Goal: Information Seeking & Learning: Learn about a topic

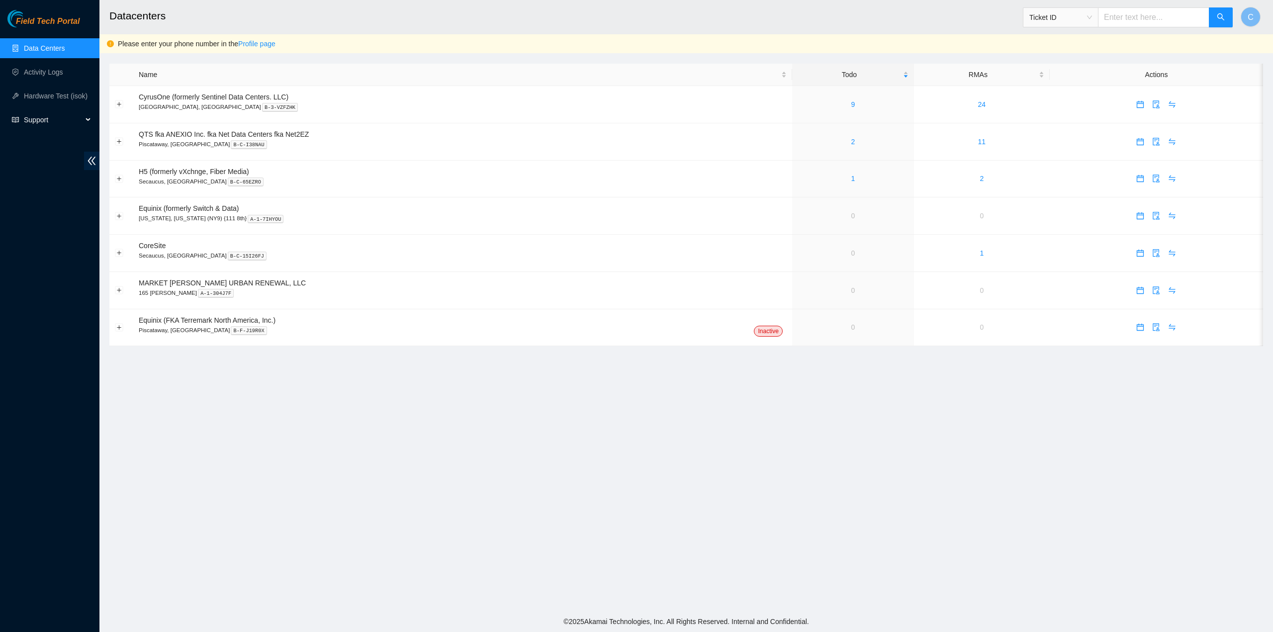
click at [48, 122] on span "Support" at bounding box center [53, 120] width 59 height 20
click at [52, 142] on link "Documentation" at bounding box center [47, 144] width 47 height 8
